Goal: Information Seeking & Learning: Check status

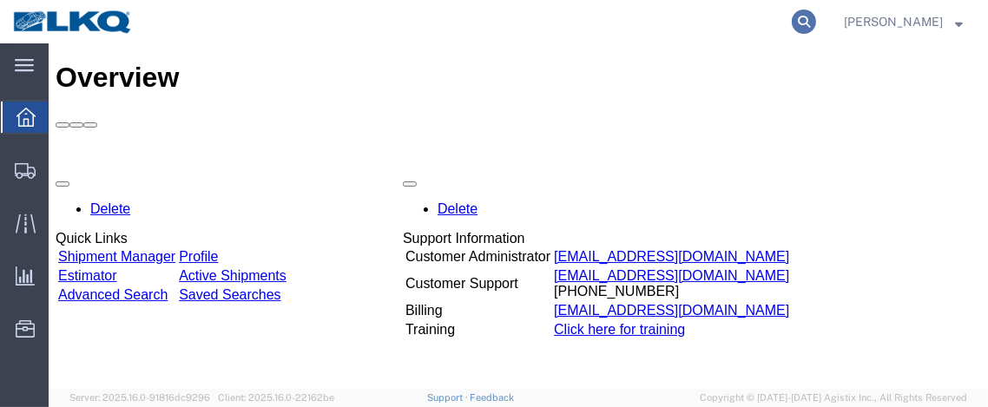
click at [815, 16] on icon at bounding box center [804, 22] width 24 height 24
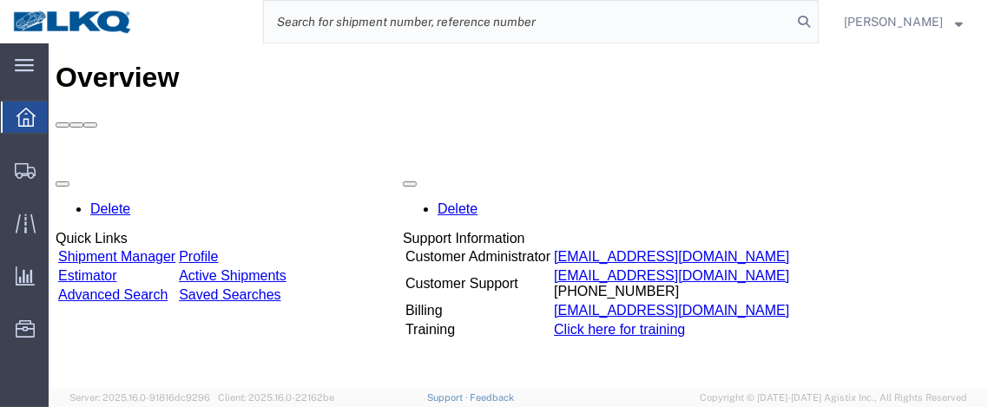
click at [459, 21] on input "search" at bounding box center [528, 22] width 528 height 42
type input "56428407"
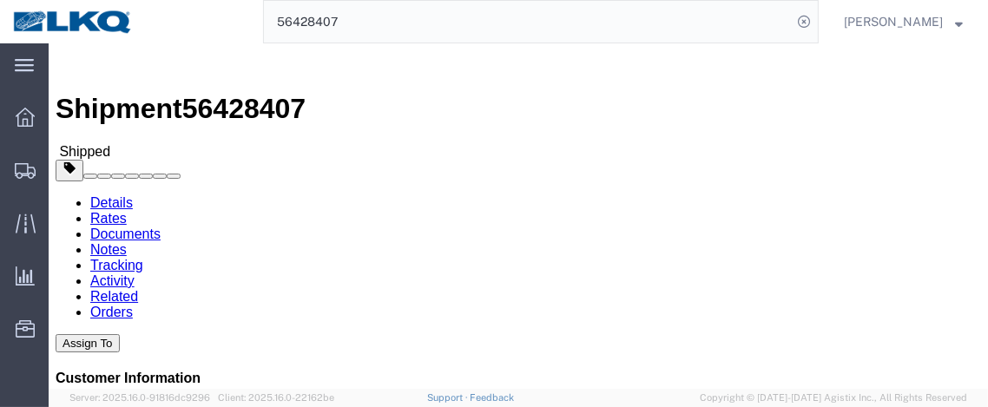
click link "Documents"
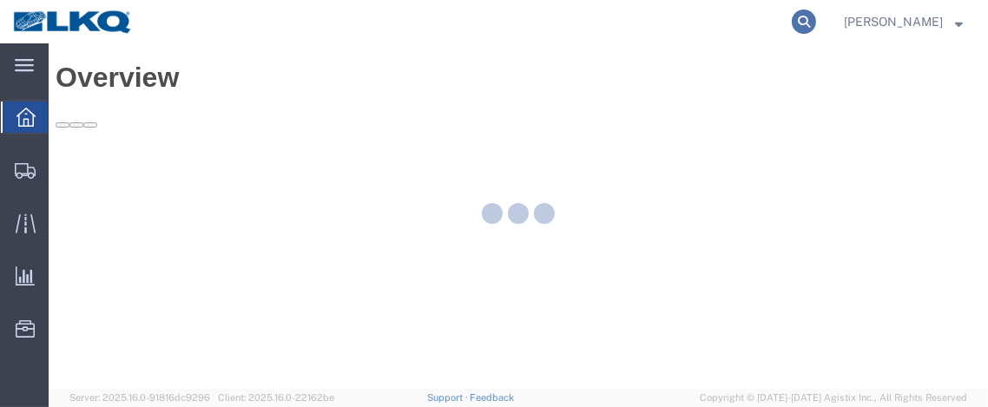
click at [814, 22] on icon at bounding box center [804, 22] width 24 height 24
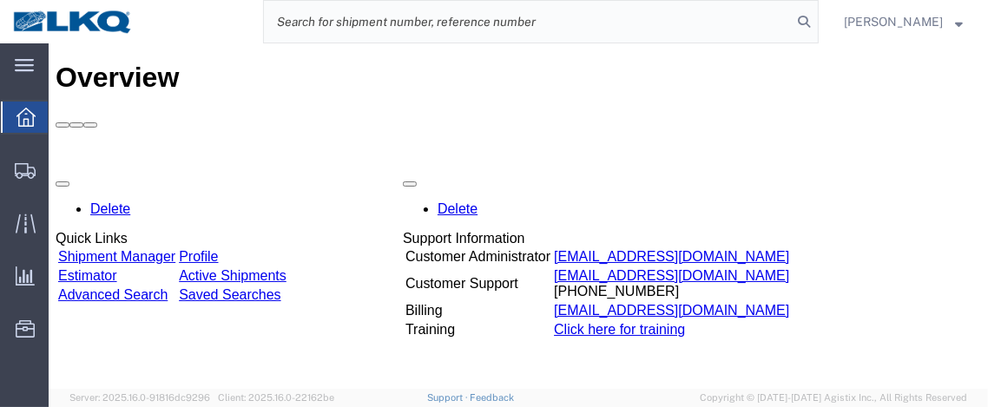
click at [631, 26] on input "search" at bounding box center [528, 22] width 528 height 42
click at [534, 32] on input "search" at bounding box center [528, 22] width 528 height 42
type input "56109441"
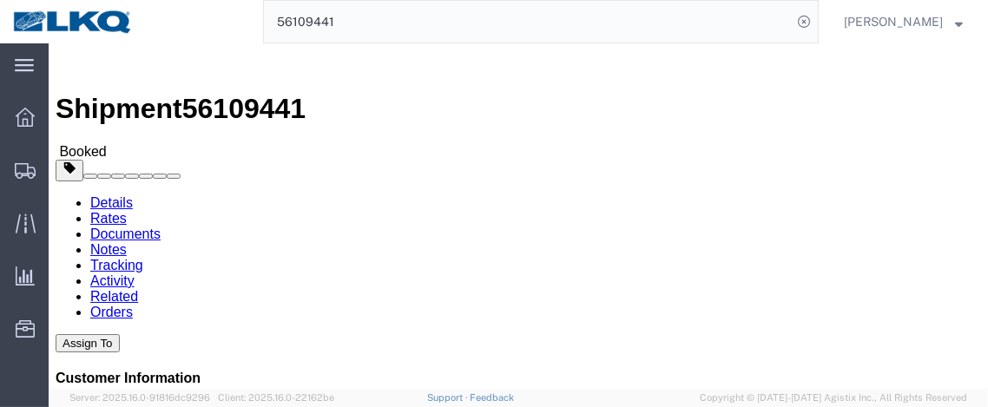
click link "Documents"
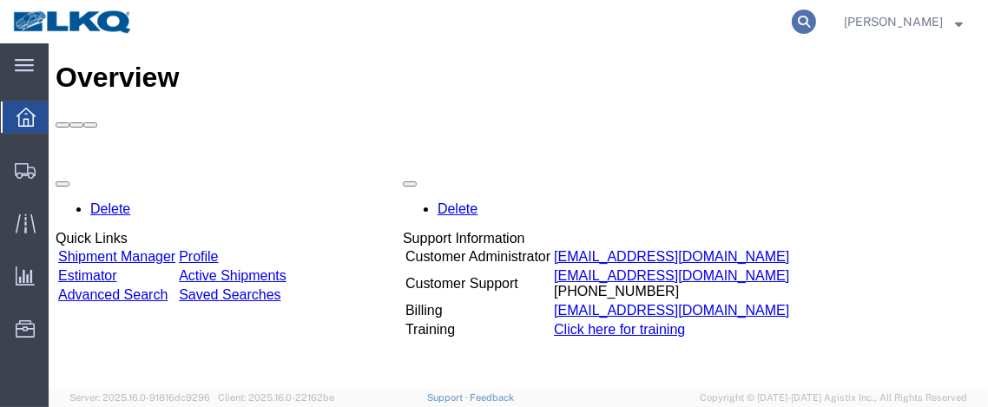
click at [806, 17] on icon at bounding box center [804, 22] width 24 height 24
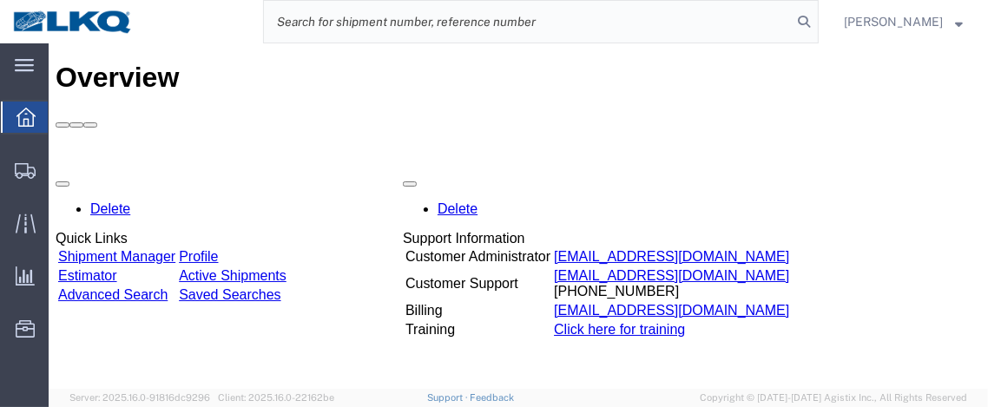
click at [450, 16] on input "search" at bounding box center [528, 22] width 528 height 42
type input "56109441"
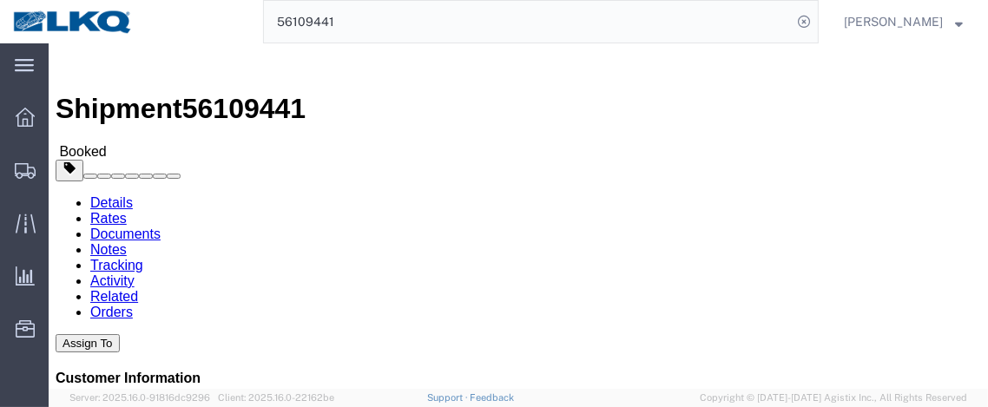
drag, startPoint x: 249, startPoint y: 109, endPoint x: 201, endPoint y: 66, distance: 65.2
click link "Documents"
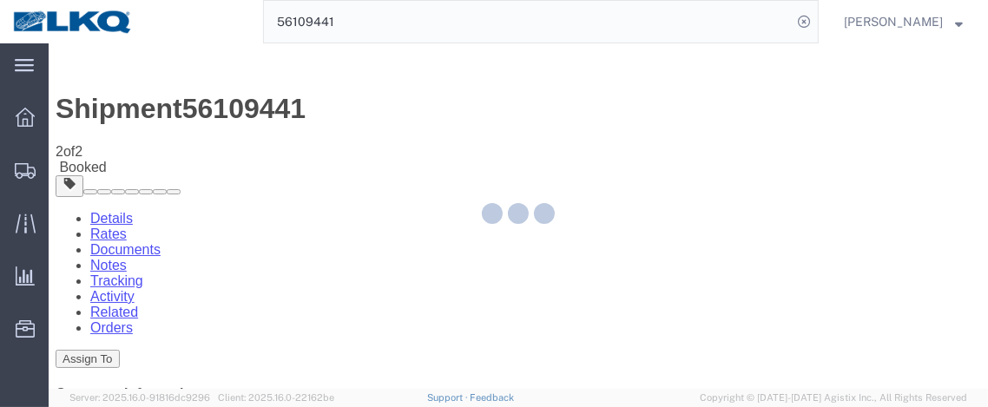
click at [107, 283] on div at bounding box center [518, 215] width 939 height 345
